Goal: Find specific page/section: Find specific page/section

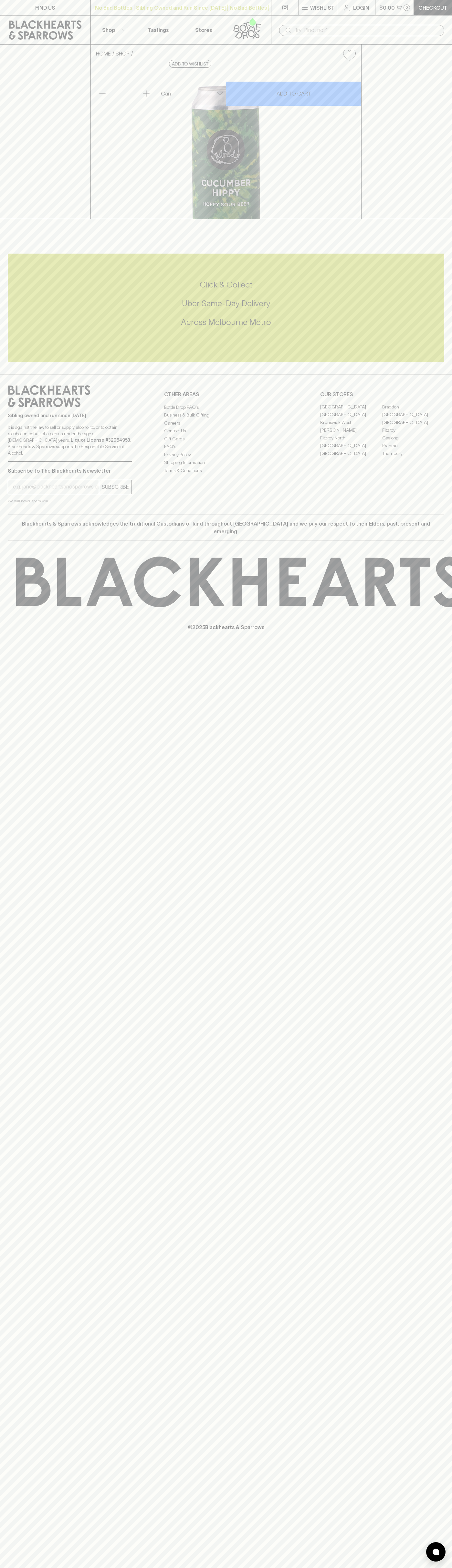
click at [18, 14] on link "FIND US" at bounding box center [45, 7] width 90 height 15
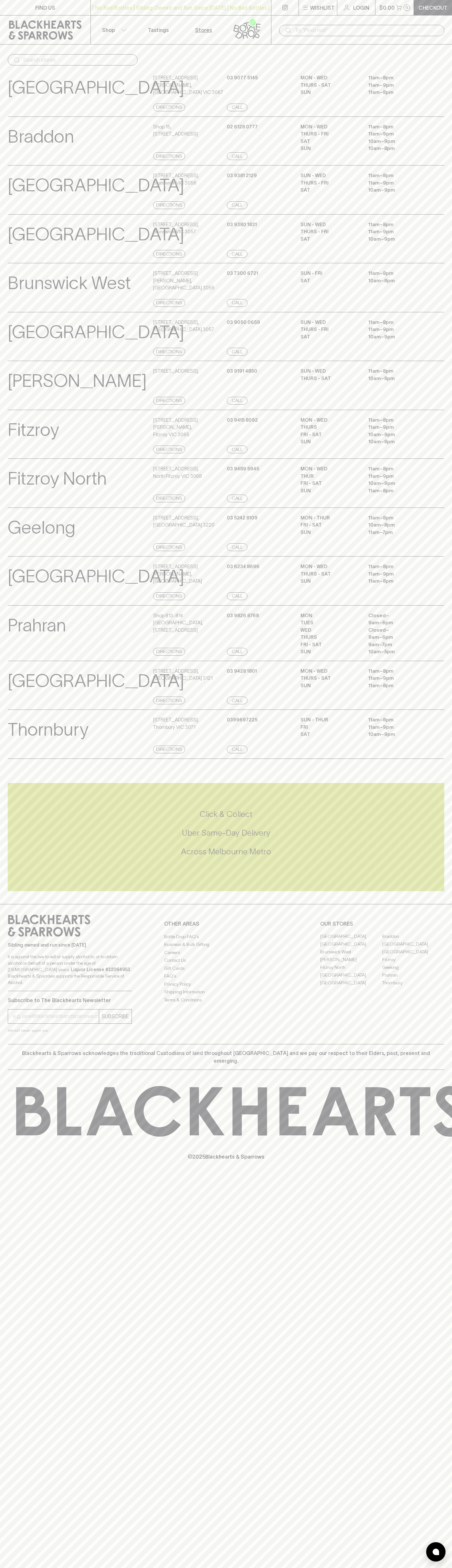
click at [434, 1161] on p "© 2025 Blackhearts & Sparrows" at bounding box center [226, 1148] width 452 height 24
click at [172, 1567] on html "FIND US | No Bad Bottles | Sibling Owned and Run Since 2006 | No Bad Bottles | …" at bounding box center [226, 784] width 452 height 1568
click at [30, 799] on div "FIND US | No Bad Bottles | Sibling Owned and Run Since 2006 | No Bad Bottles | …" at bounding box center [226, 784] width 452 height 1568
